Goal: Ask a question

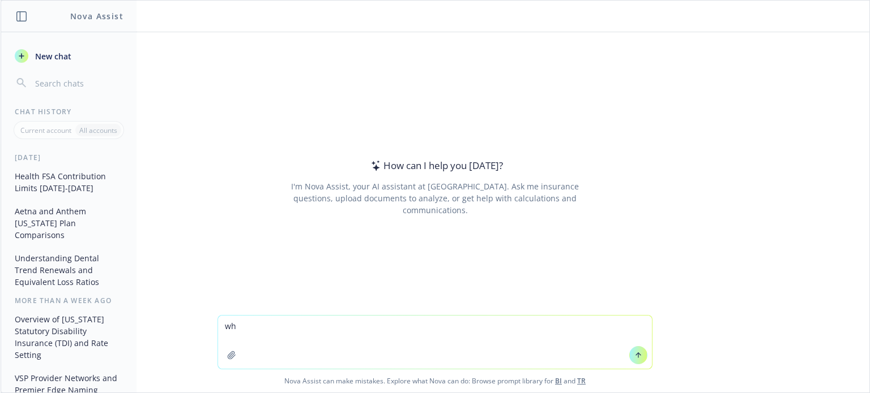
type textarea "w"
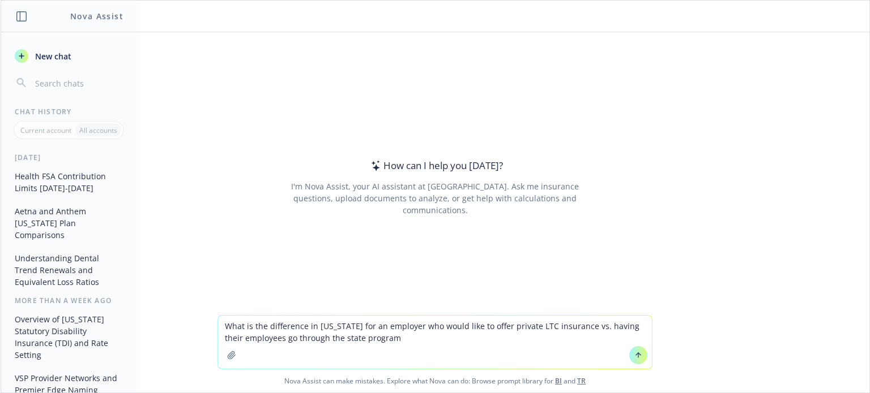
type textarea "What is the difference in [US_STATE] for an employer who would like to offer pr…"
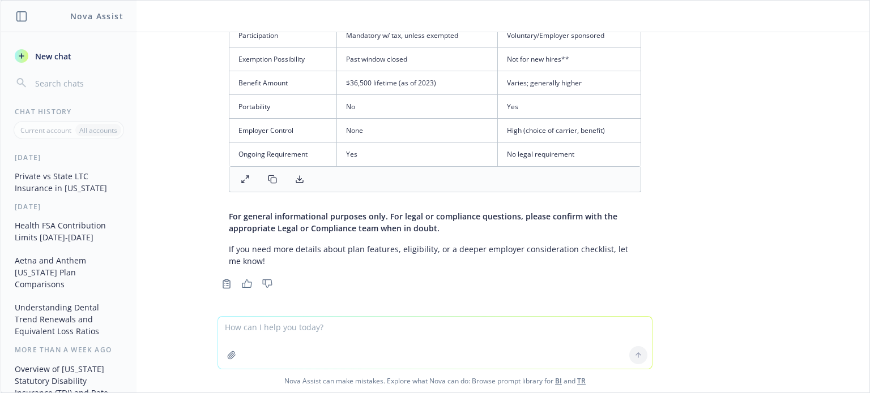
scroll to position [742, 0]
click at [326, 344] on textarea at bounding box center [435, 343] width 434 height 52
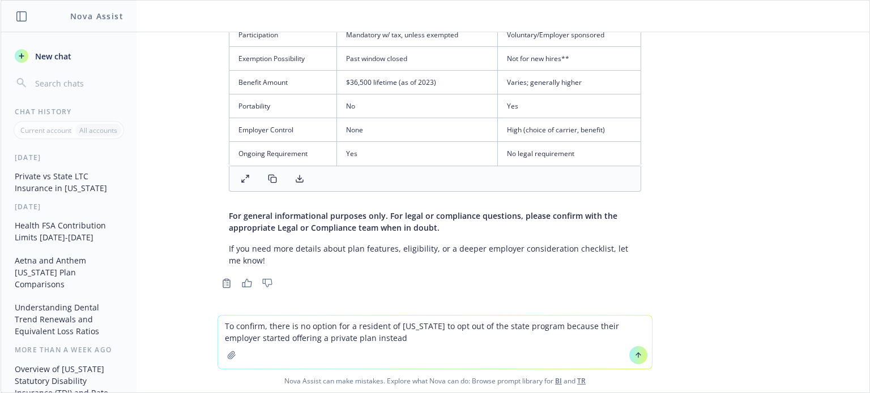
type textarea "To confirm, there is no option for a resident of [US_STATE] to opt out of the s…"
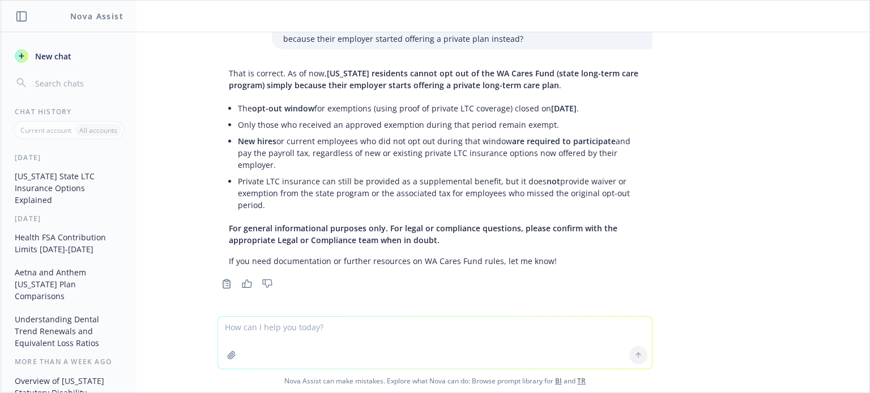
scroll to position [1031, 0]
